Goal: Task Accomplishment & Management: Use online tool/utility

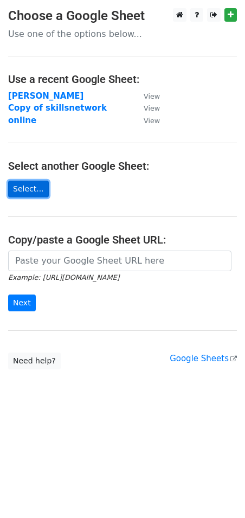
click at [22, 190] on link "Select..." at bounding box center [28, 189] width 41 height 17
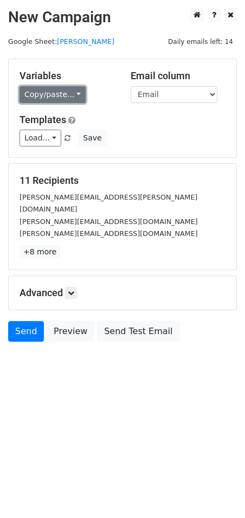
click at [60, 90] on link "Copy/paste..." at bounding box center [53, 94] width 66 height 17
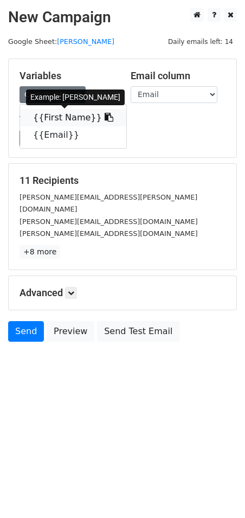
click at [80, 113] on link "{{First Name}}" at bounding box center [73, 117] width 106 height 17
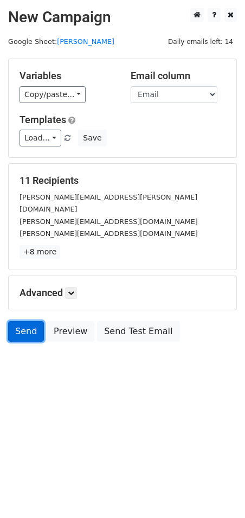
click at [20, 321] on link "Send" at bounding box center [26, 331] width 36 height 21
